Goal: Find specific page/section: Find specific page/section

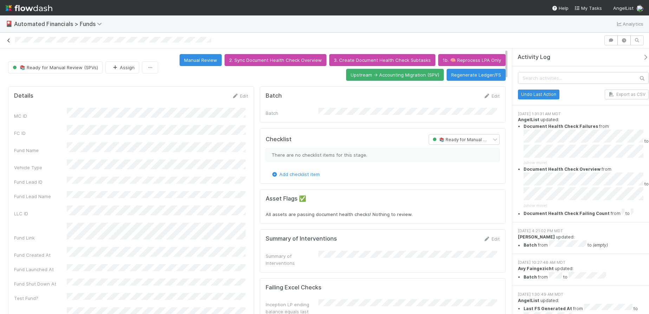
click at [9, 41] on icon at bounding box center [8, 40] width 7 height 5
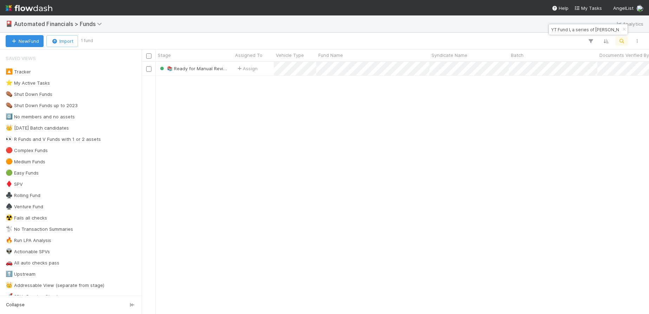
scroll to position [247, 502]
click at [624, 28] on icon "button" at bounding box center [624, 29] width 7 height 4
click at [624, 39] on icon "button" at bounding box center [621, 41] width 7 height 6
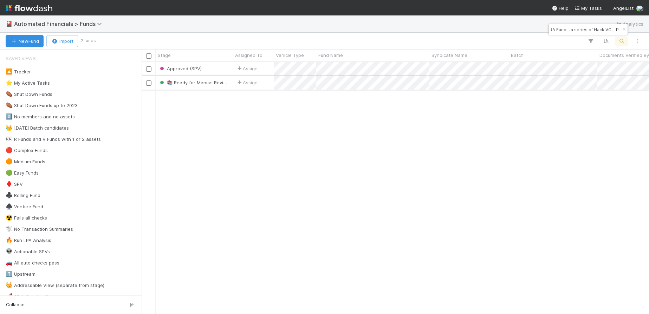
type input "RA Fund I, a series of Hack VC, LP"
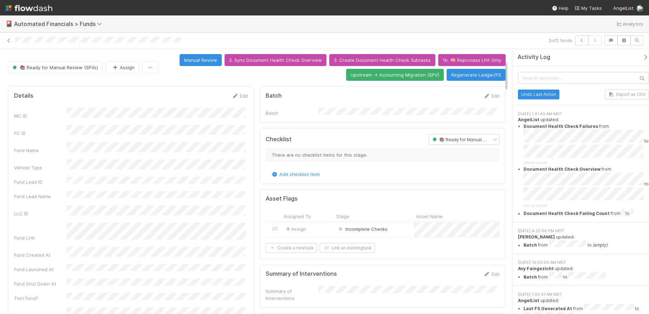
scroll to position [113, 0]
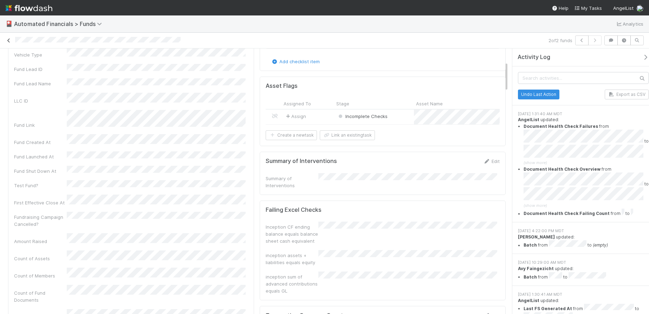
click at [9, 41] on icon at bounding box center [8, 40] width 7 height 5
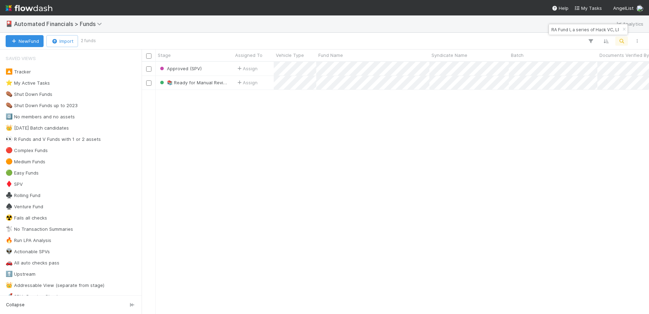
scroll to position [247, 502]
click at [622, 29] on icon "button" at bounding box center [624, 29] width 7 height 4
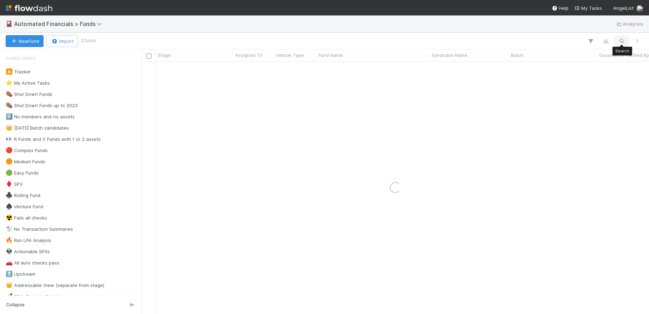
click at [622, 41] on icon "button" at bounding box center [621, 41] width 7 height 6
type input "A-SNG-17-Fund, a series of AngelList Omnibus, LLC"
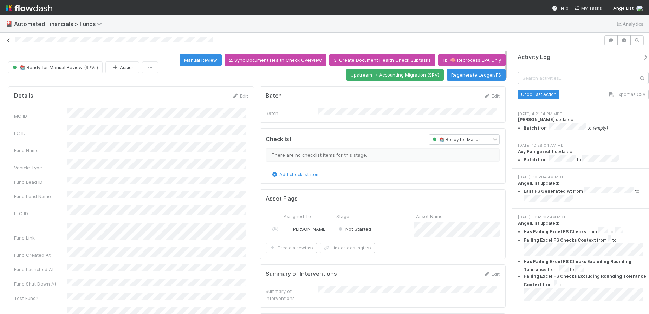
click at [9, 41] on icon at bounding box center [8, 40] width 7 height 5
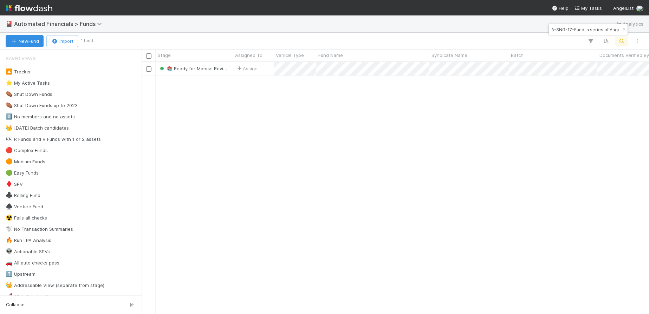
scroll to position [247, 502]
click at [623, 30] on icon "button" at bounding box center [624, 29] width 7 height 4
click at [622, 38] on icon "button" at bounding box center [621, 41] width 7 height 6
type input "CA Fund I, a series of AngelList-GP-Funds-I, LP"
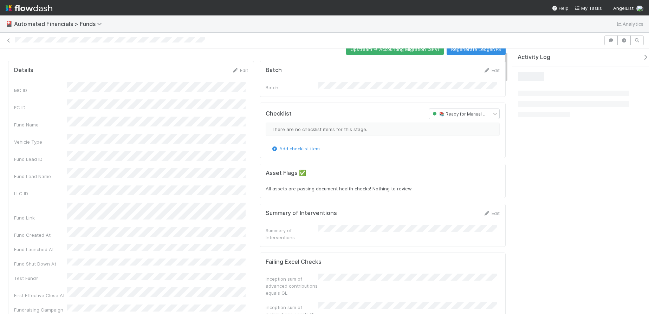
scroll to position [53, 0]
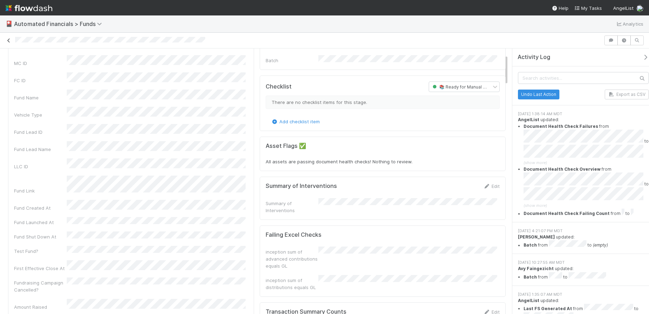
click at [10, 42] on icon at bounding box center [8, 40] width 7 height 5
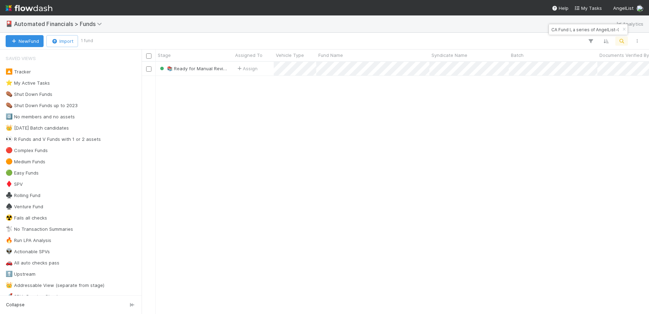
scroll to position [247, 502]
click at [624, 31] on icon "button" at bounding box center [624, 29] width 7 height 4
click at [621, 41] on icon "button" at bounding box center [621, 41] width 7 height 6
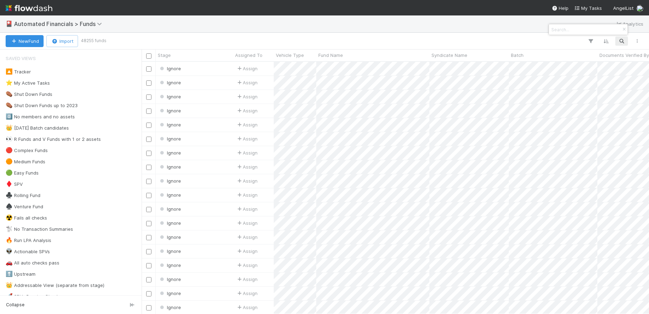
click at [577, 30] on input at bounding box center [585, 29] width 70 height 8
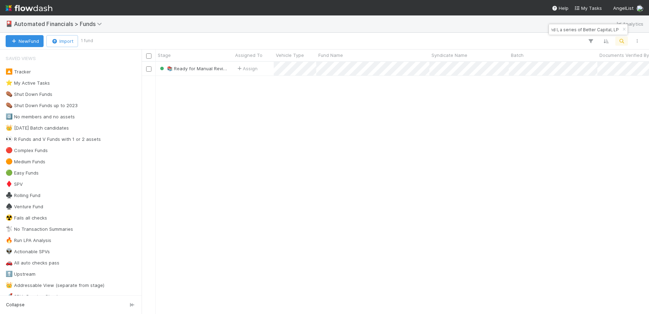
type input "BA Fund I, a series of Better Capital, LP"
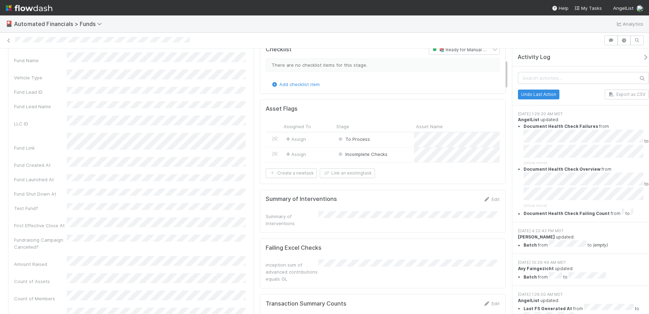
scroll to position [96, 0]
